Goal: Navigation & Orientation: Understand site structure

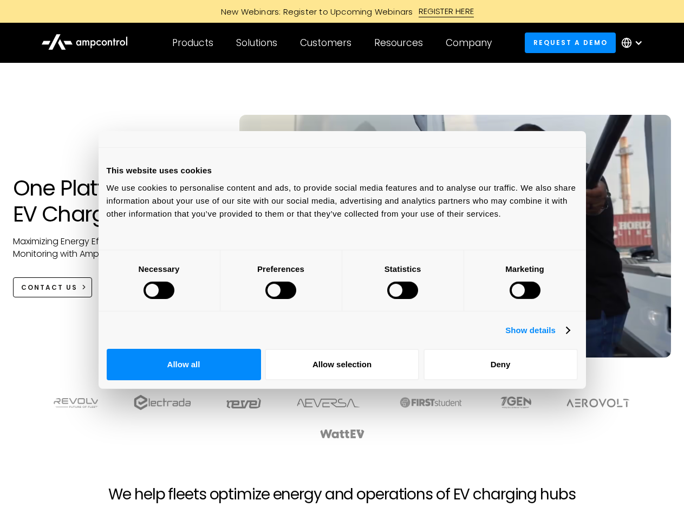
click at [174, 299] on div at bounding box center [159, 290] width 31 height 17
click at [569, 337] on link "Show details" at bounding box center [538, 330] width 64 height 13
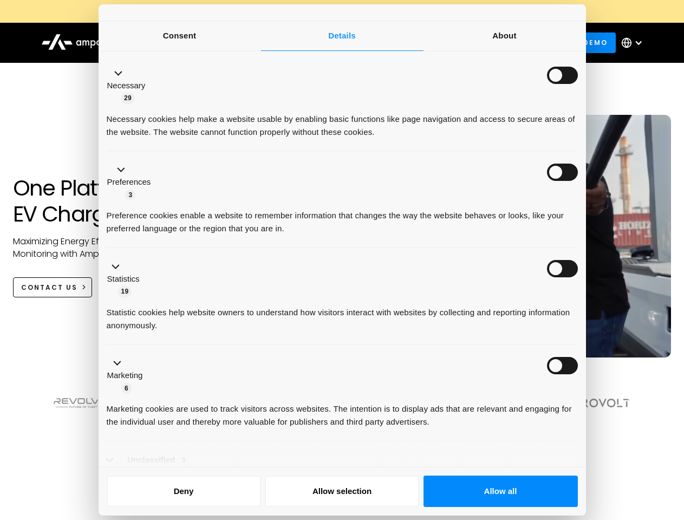
click at [583, 378] on ul "Necessary 29 Necessary cookies help make a website usable by enabling basic fun…" at bounding box center [342, 278] width 482 height 446
click at [599, 414] on div at bounding box center [342, 417] width 602 height 46
click at [599, 449] on div at bounding box center [342, 427] width 624 height 67
click at [333, 43] on div "Customers" at bounding box center [325, 43] width 51 height 12
click at [192, 43] on div "Products" at bounding box center [192, 43] width 41 height 12
